Goal: Communication & Community: Answer question/provide support

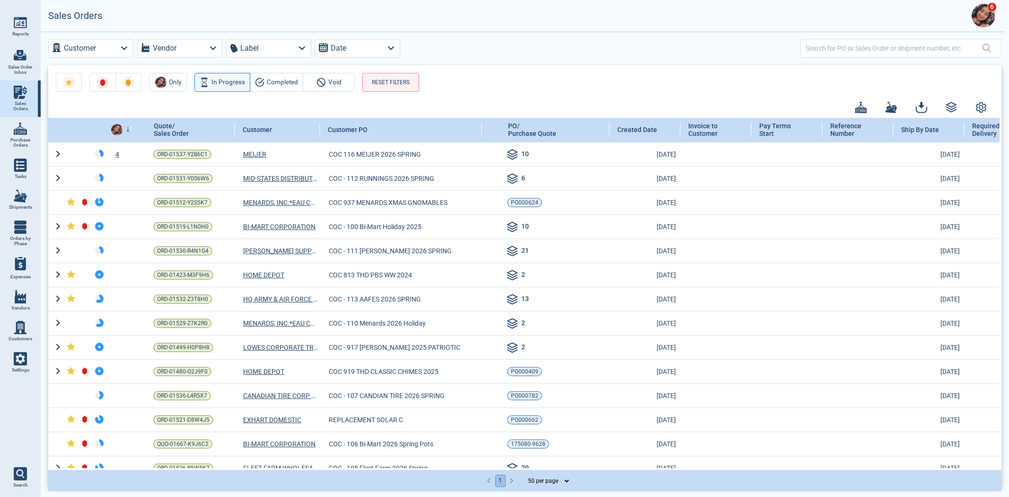
select select "50"
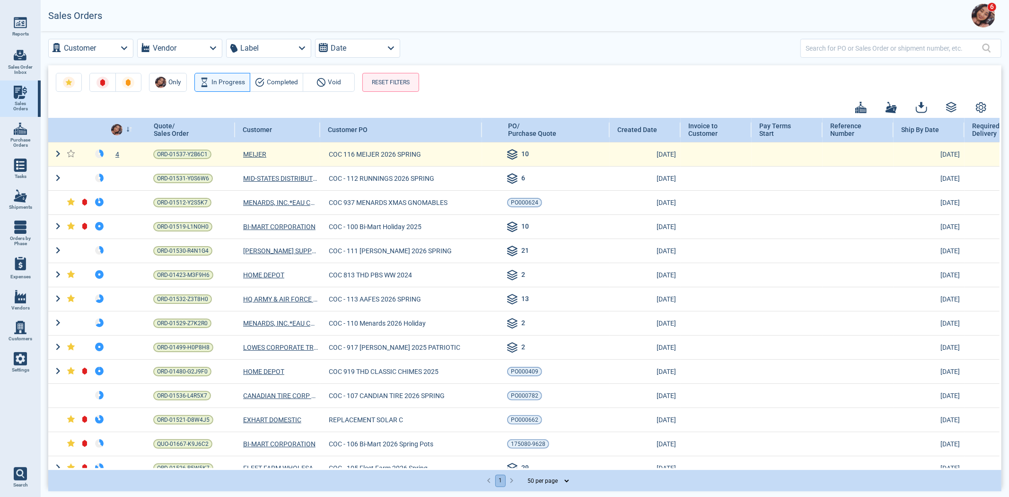
click at [117, 154] on div "4" at bounding box center [122, 153] width 31 height 9
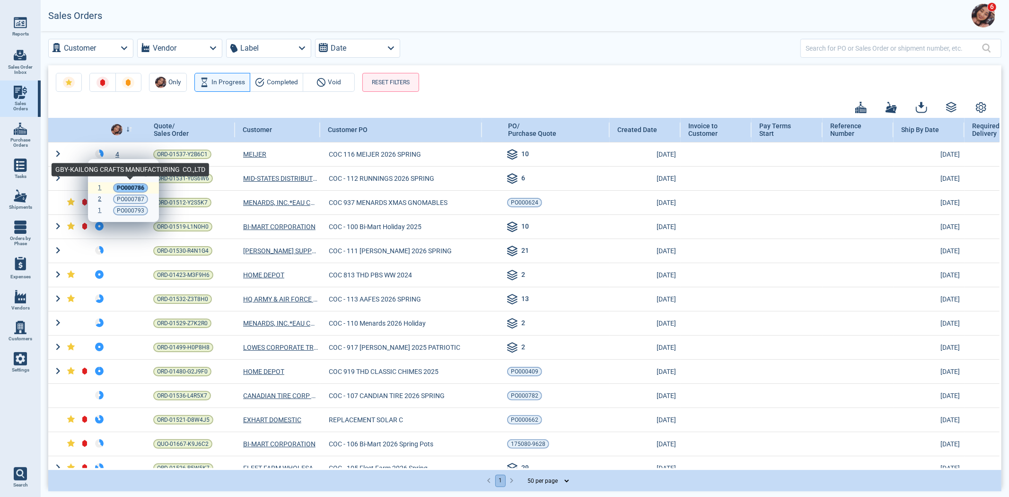
click at [119, 190] on span "PO000786" at bounding box center [130, 187] width 27 height 9
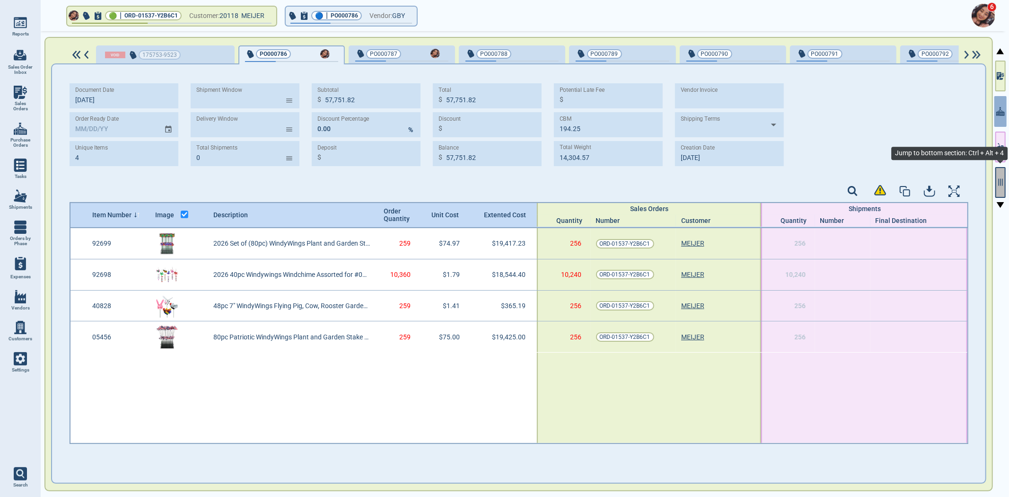
click at [1001, 184] on icon "button" at bounding box center [1001, 182] width 4 height 7
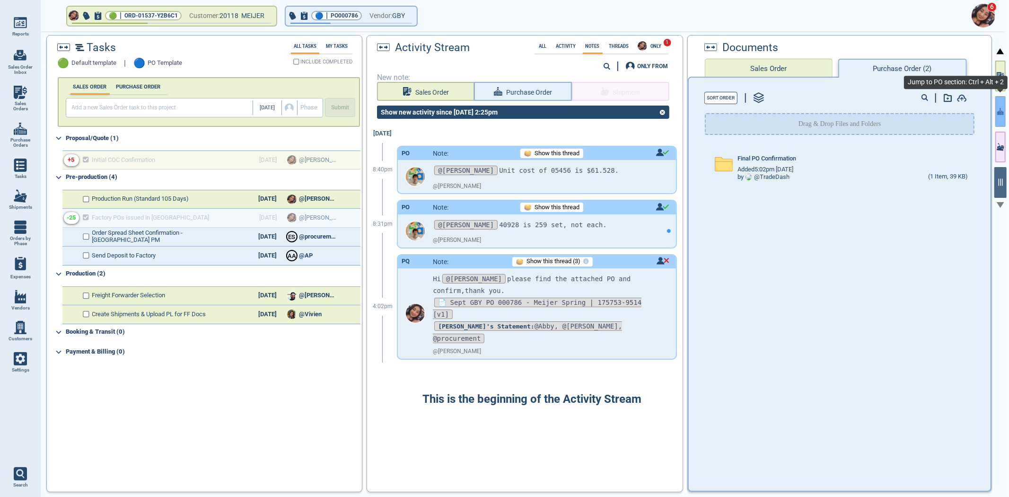
click at [1001, 119] on button "button" at bounding box center [1000, 111] width 10 height 31
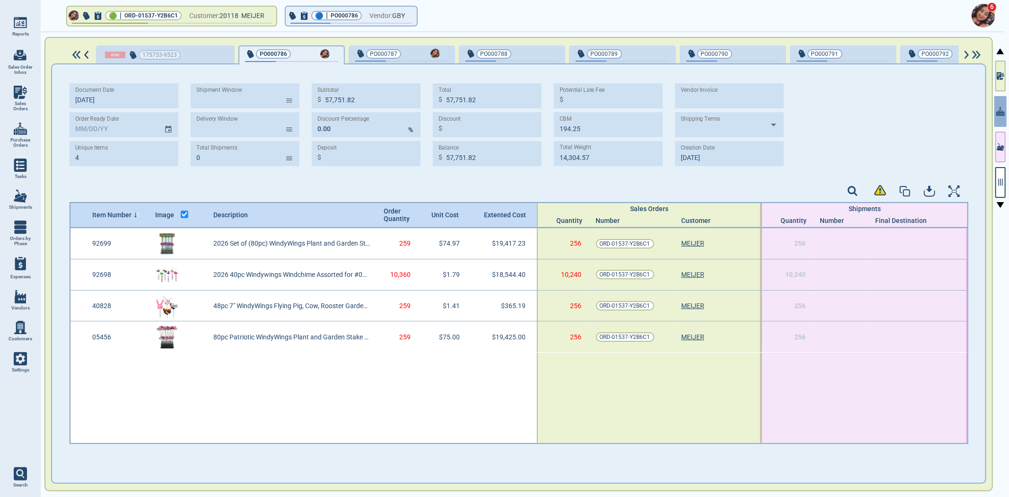
click at [992, 177] on div "175753-9523 PO000786 PO000787 PO000788 PO000789 PO000790 PO000791 PO000792 PO00…" at bounding box center [518, 264] width 948 height 454
click at [1004, 178] on icon "button" at bounding box center [1000, 182] width 9 height 9
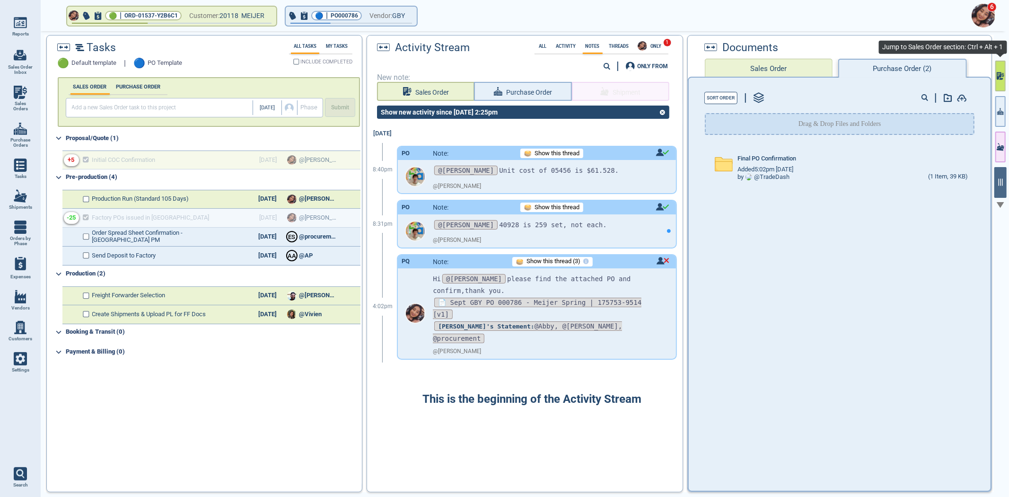
click at [999, 76] on icon "button" at bounding box center [999, 76] width 5 height 8
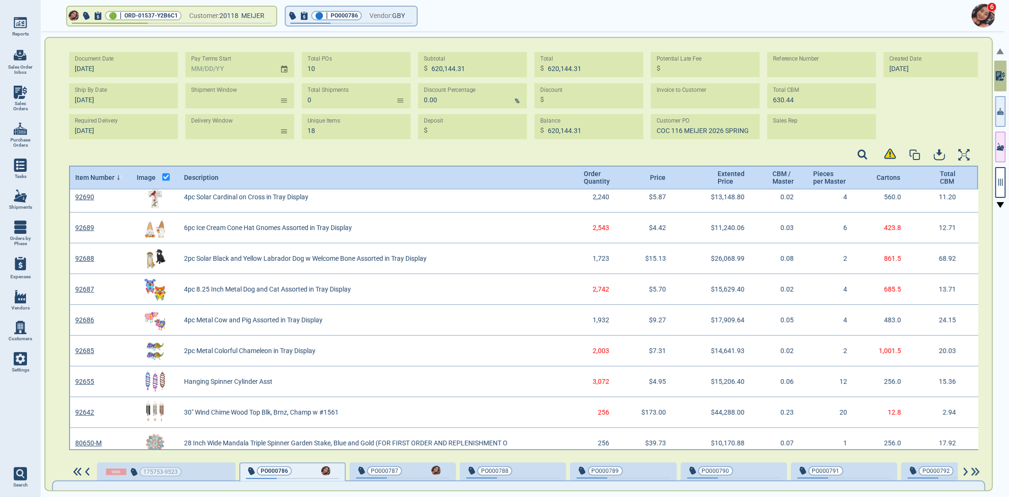
scroll to position [294, 0]
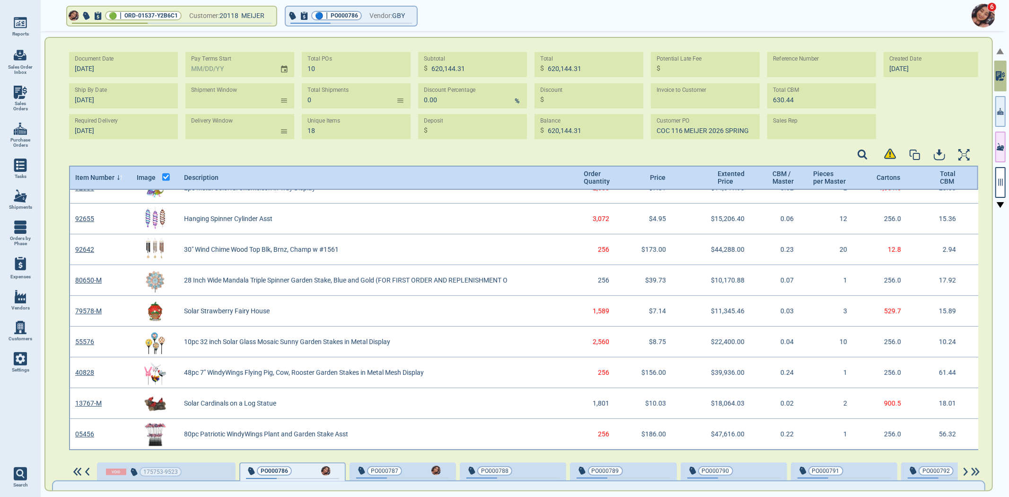
click at [121, 176] on icon at bounding box center [122, 175] width 2 height 1
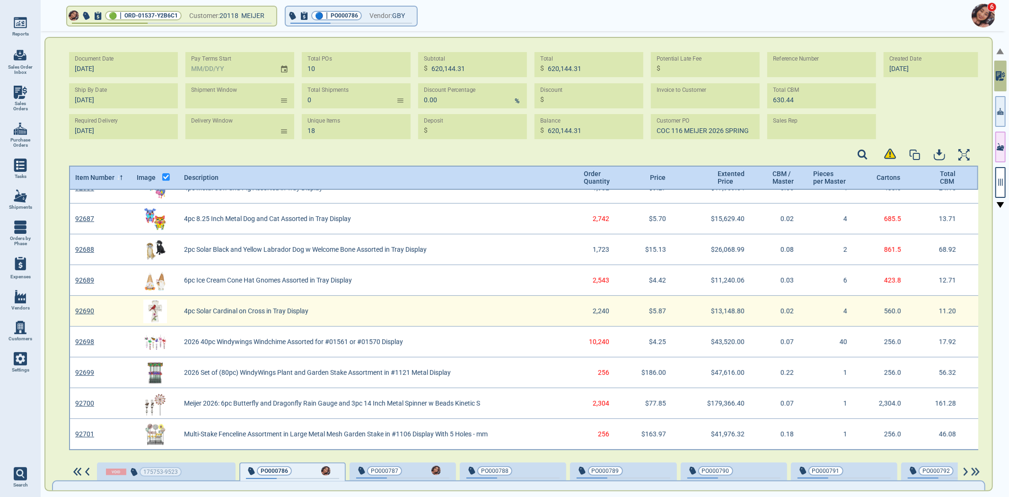
scroll to position [0, 0]
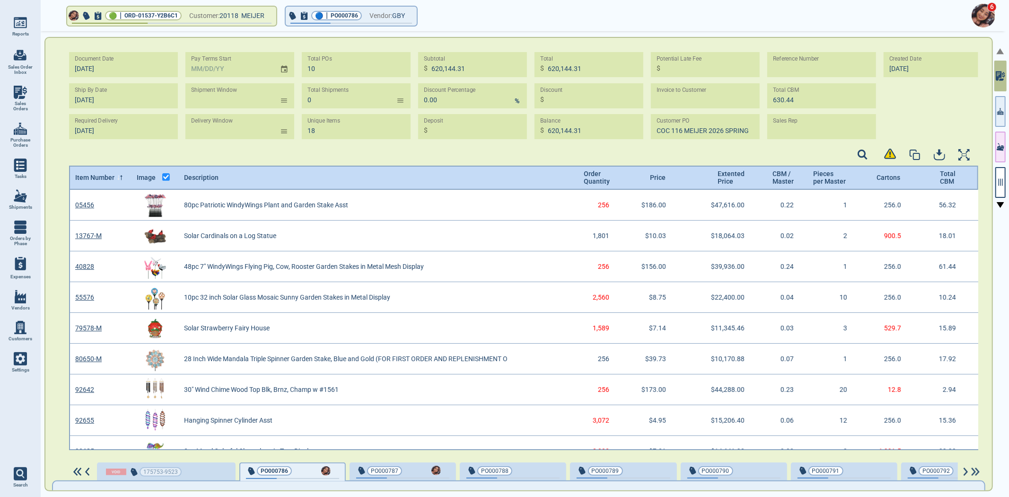
click at [994, 114] on div at bounding box center [1000, 264] width 13 height 467
click at [1001, 114] on icon "button" at bounding box center [1000, 111] width 7 height 7
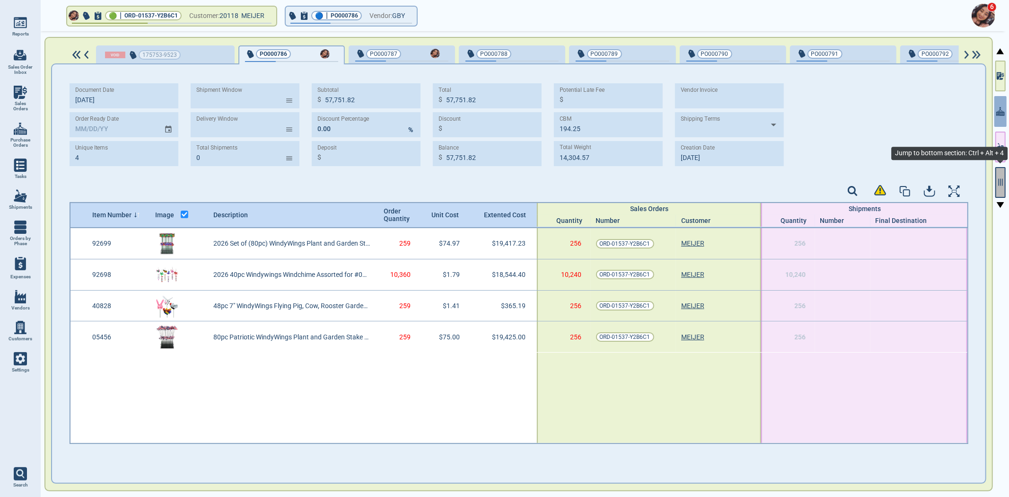
click at [995, 174] on button "button" at bounding box center [1000, 182] width 10 height 31
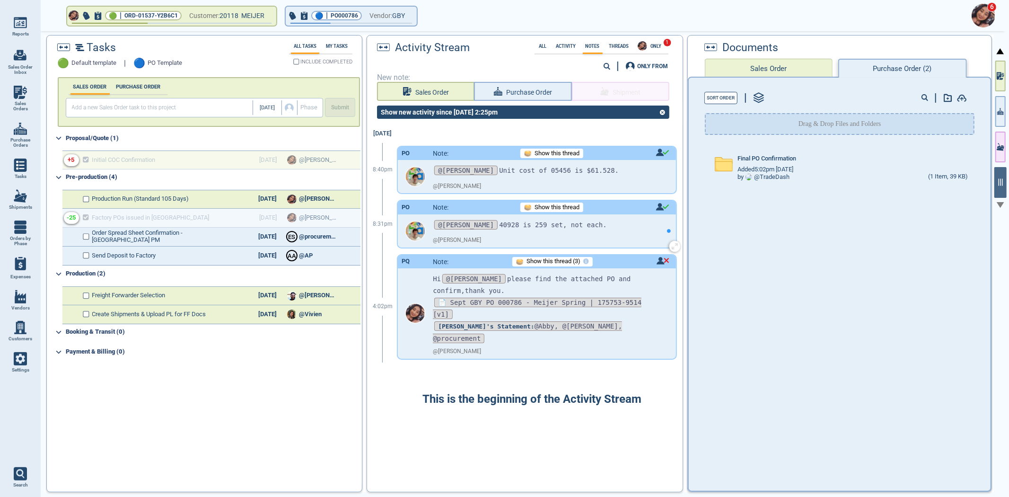
click at [539, 207] on span "Show this thread" at bounding box center [557, 207] width 45 height 7
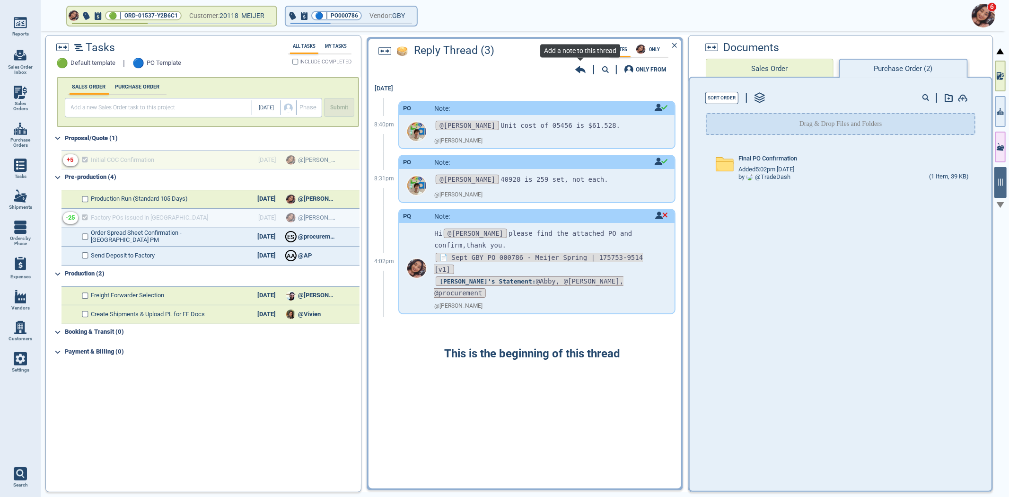
click at [580, 72] on icon at bounding box center [580, 69] width 10 height 9
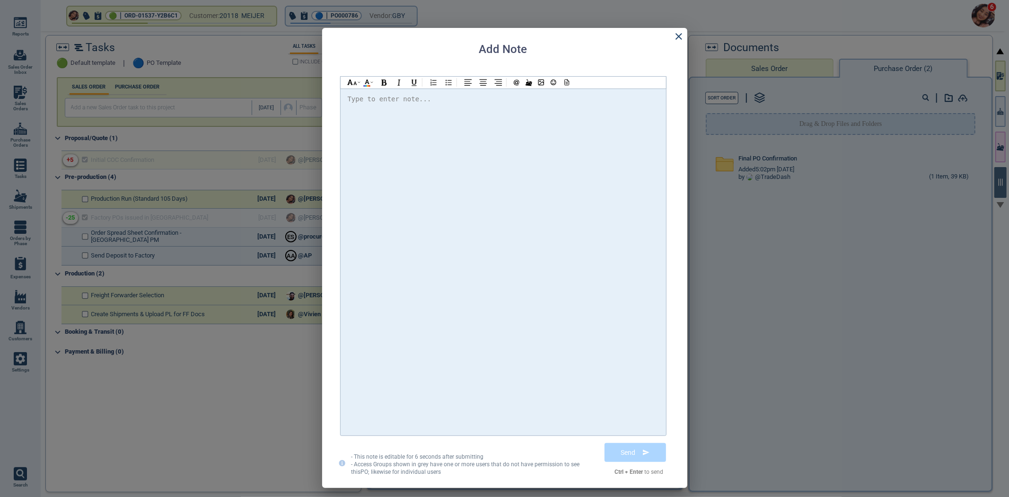
click at [405, 119] on div at bounding box center [503, 261] width 311 height 337
click at [679, 33] on icon at bounding box center [678, 36] width 11 height 11
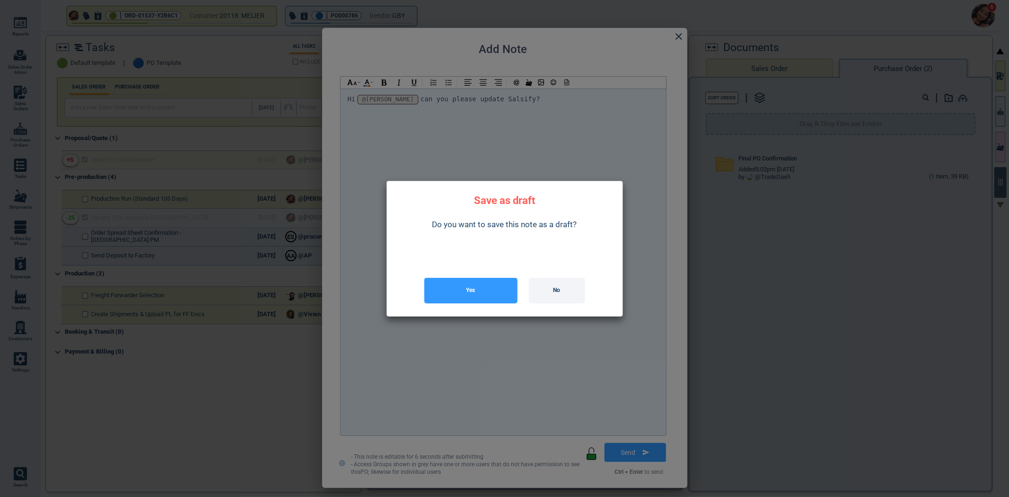
click at [542, 291] on button "No" at bounding box center [557, 291] width 56 height 26
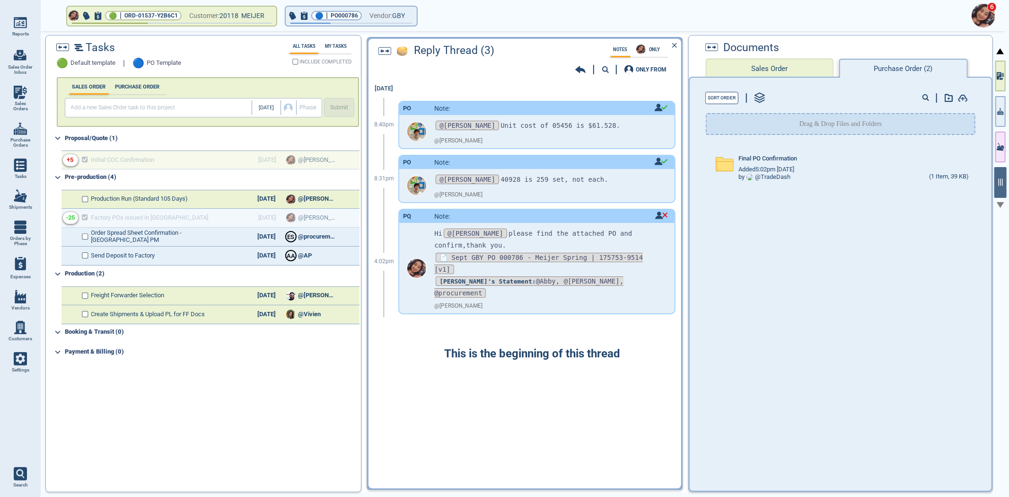
click at [580, 67] on icon at bounding box center [580, 69] width 10 height 7
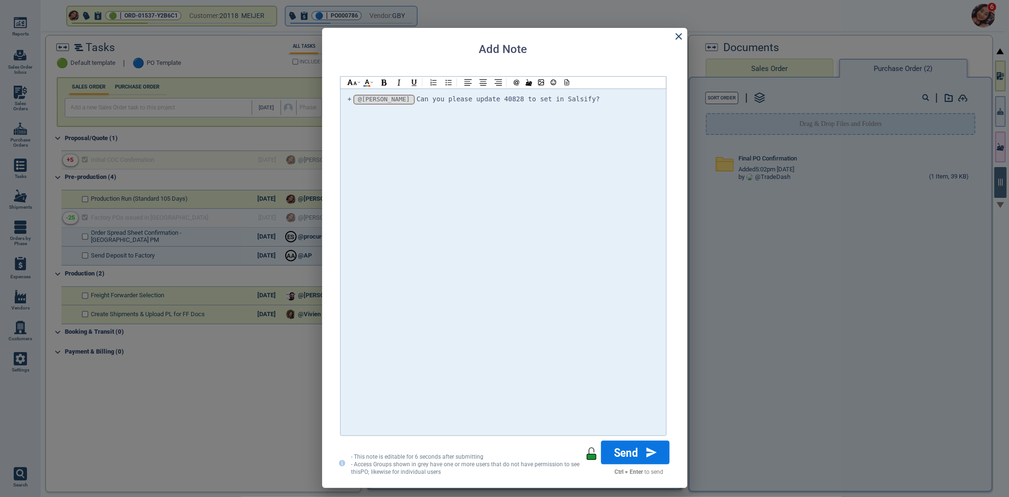
click at [641, 460] on button "Send" at bounding box center [635, 452] width 69 height 24
